Goal: Book appointment/travel/reservation

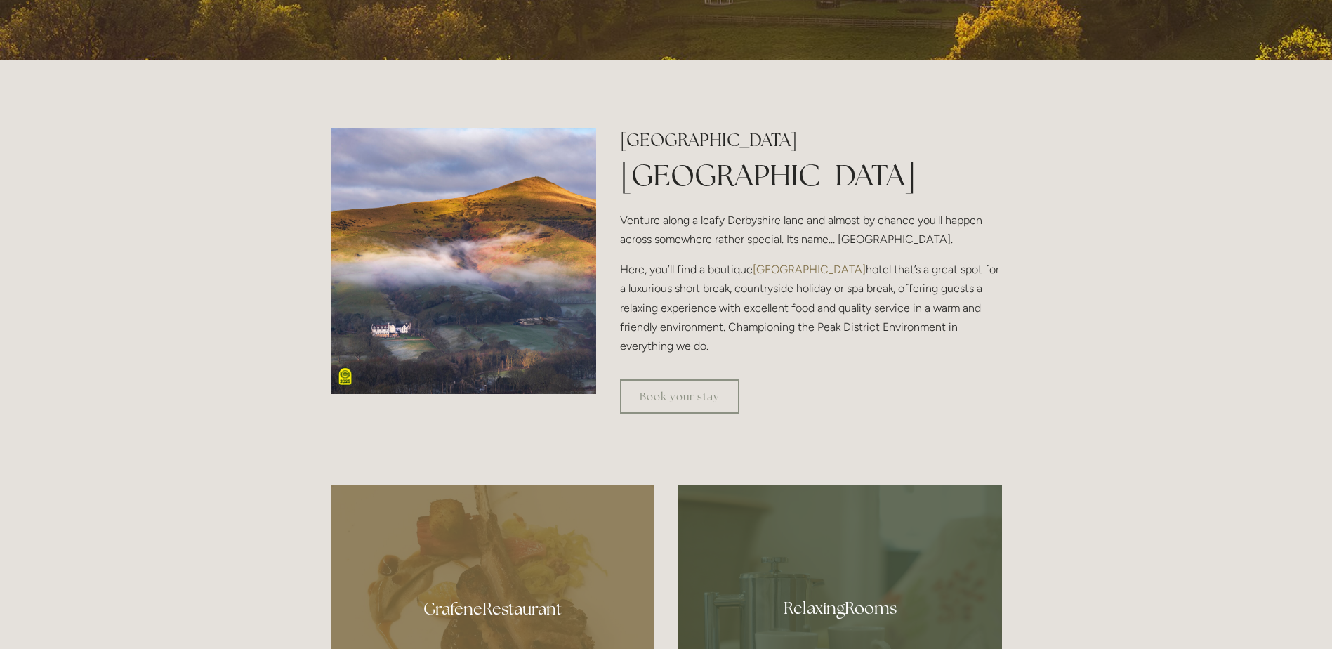
scroll to position [491, 0]
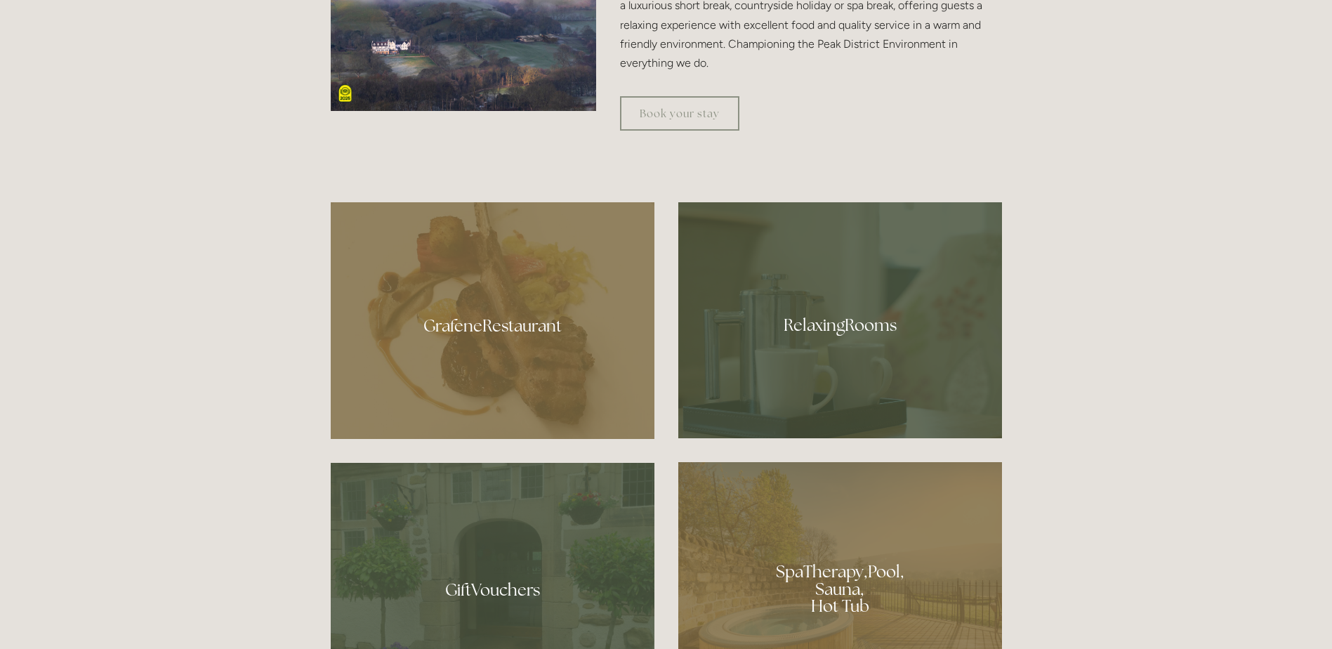
scroll to position [843, 0]
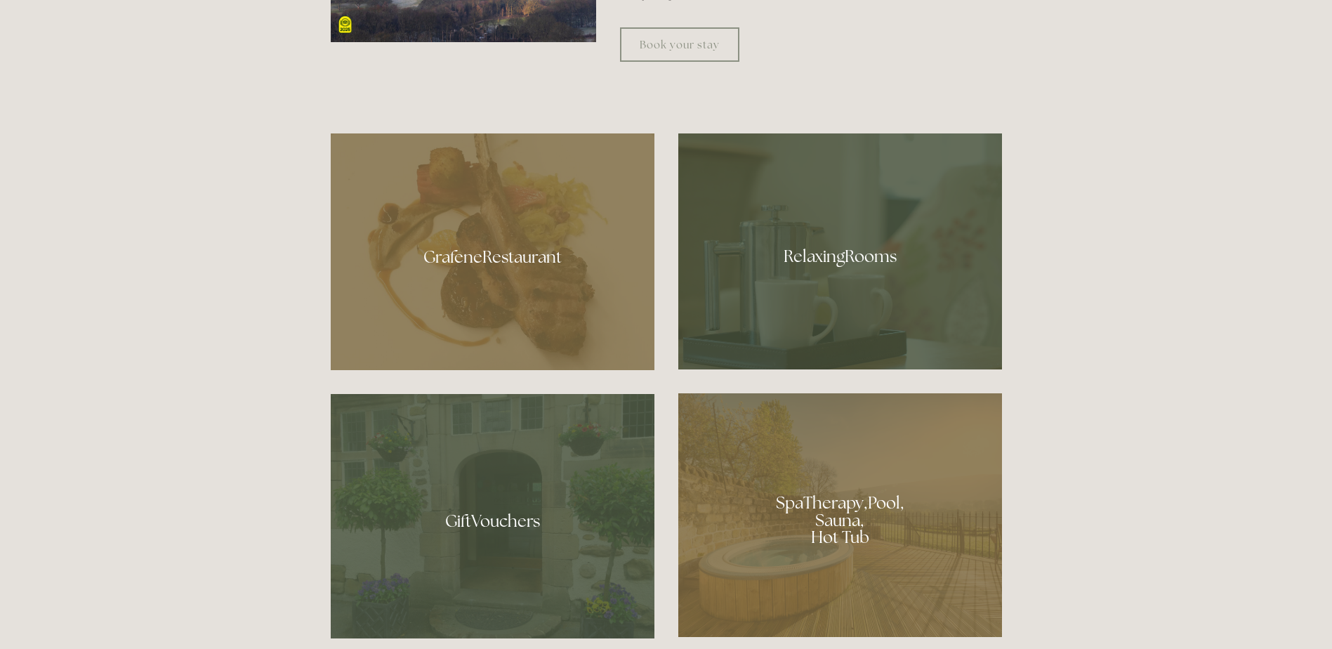
click at [843, 503] on div at bounding box center [840, 515] width 324 height 244
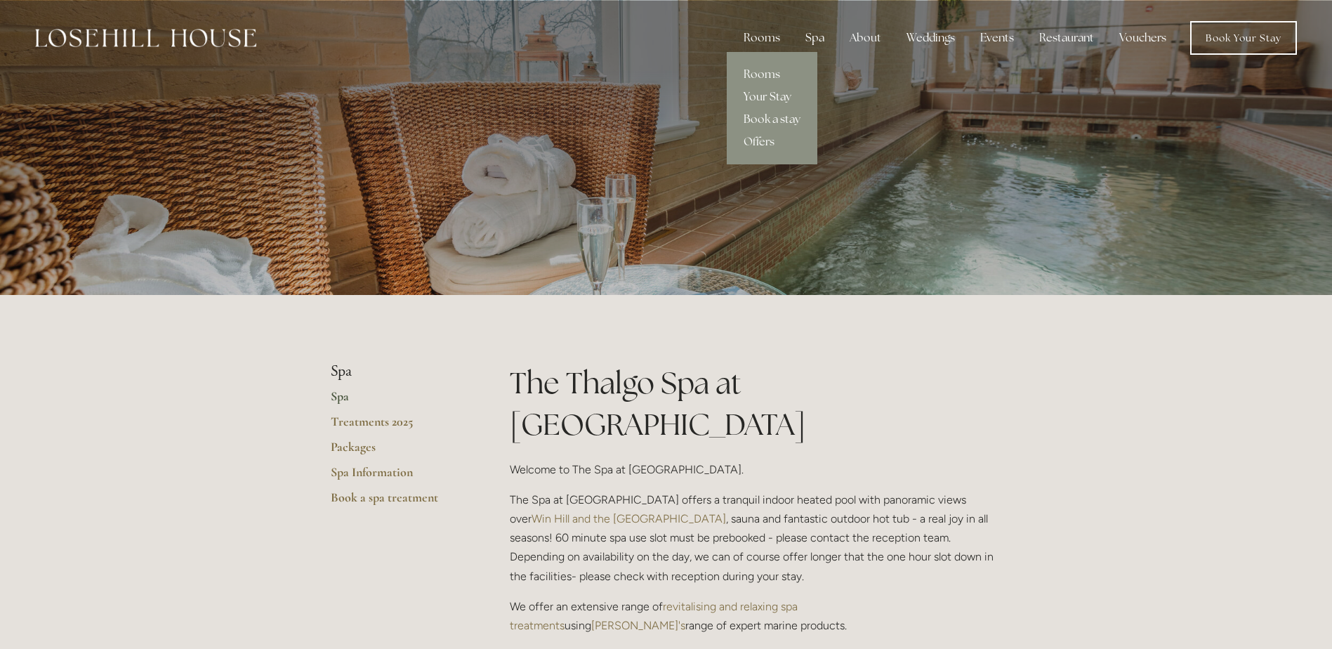
click at [772, 93] on link "Your Stay" at bounding box center [772, 97] width 91 height 22
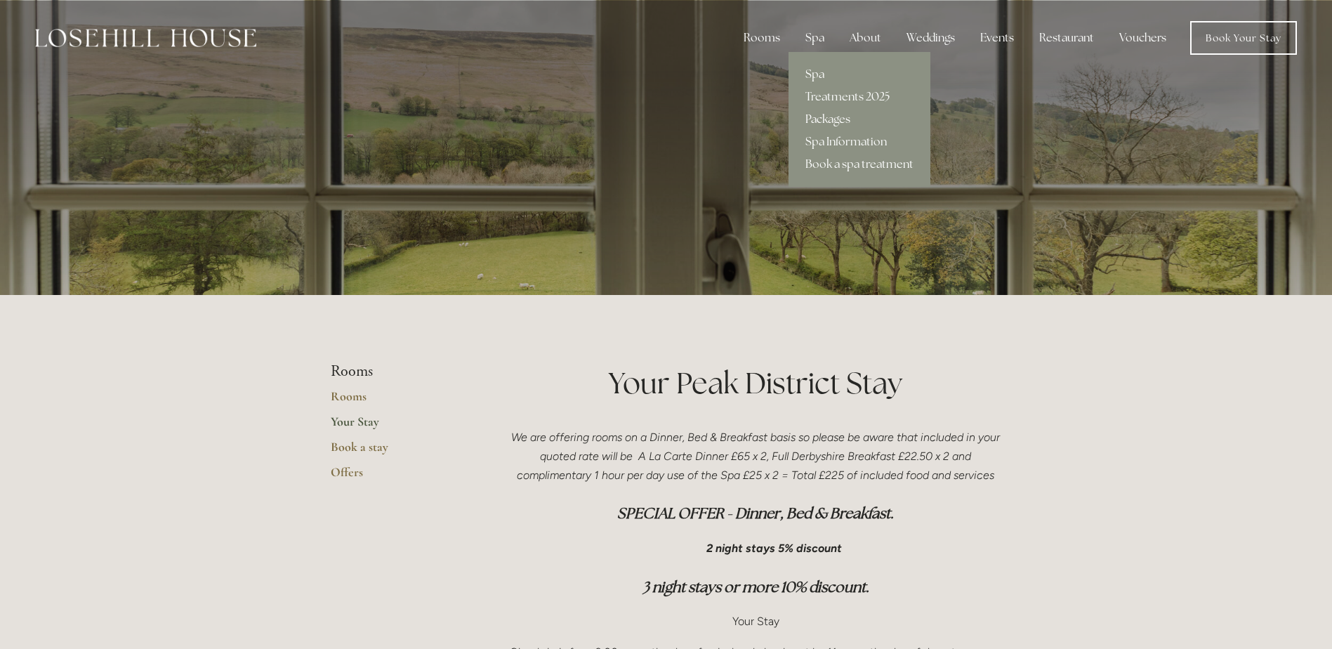
click at [839, 118] on link "Packages" at bounding box center [859, 119] width 142 height 22
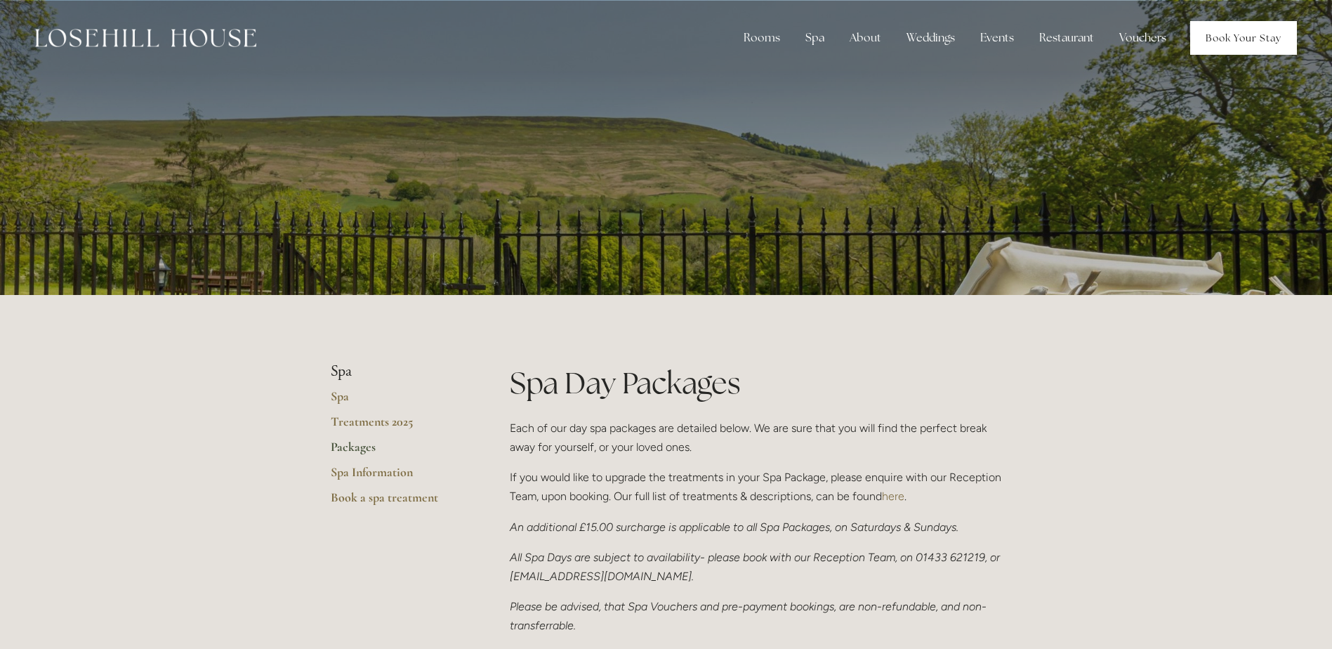
click at [1202, 32] on link "Book Your Stay" at bounding box center [1243, 38] width 107 height 34
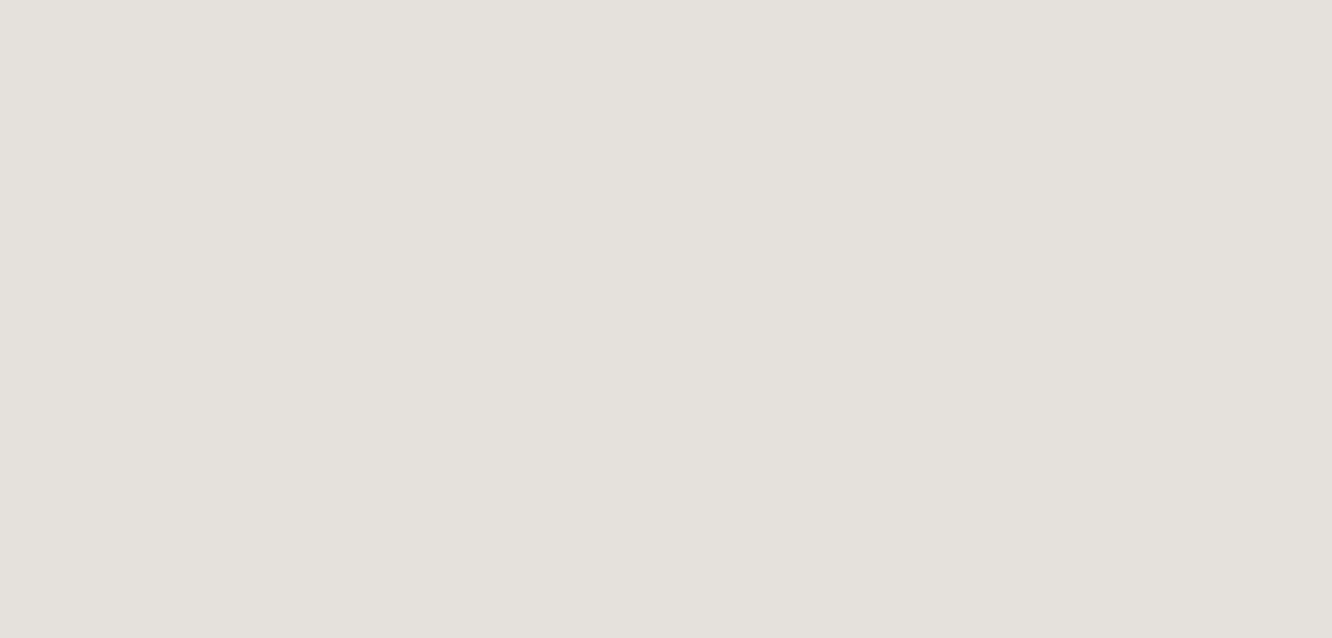
scroll to position [3236, 0]
